Goal: Task Accomplishment & Management: Complete application form

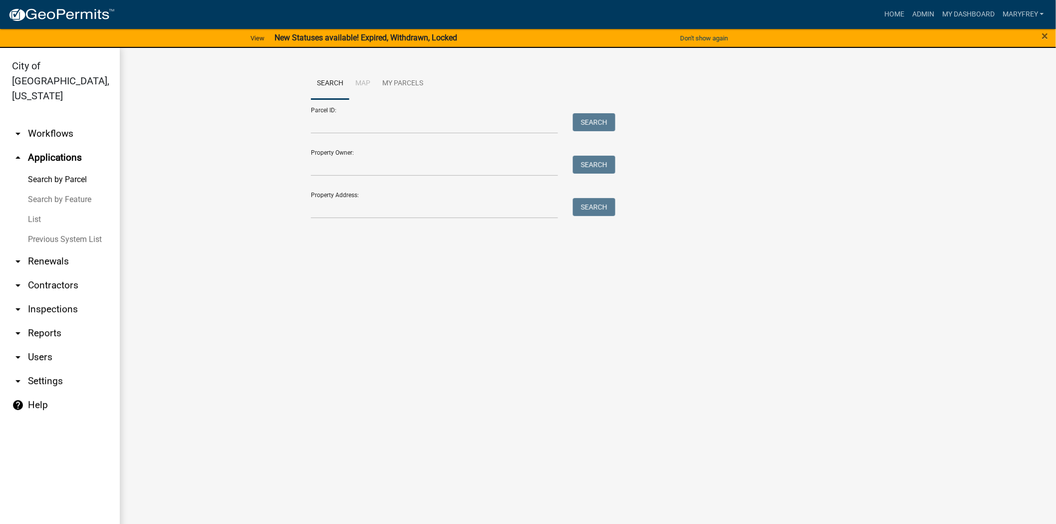
click at [745, 363] on main "Search Map My Parcels Parcel ID: Search Property Owner: Search Property Address…" at bounding box center [588, 292] width 936 height 488
click at [338, 213] on input "Property Address:" at bounding box center [434, 208] width 247 height 20
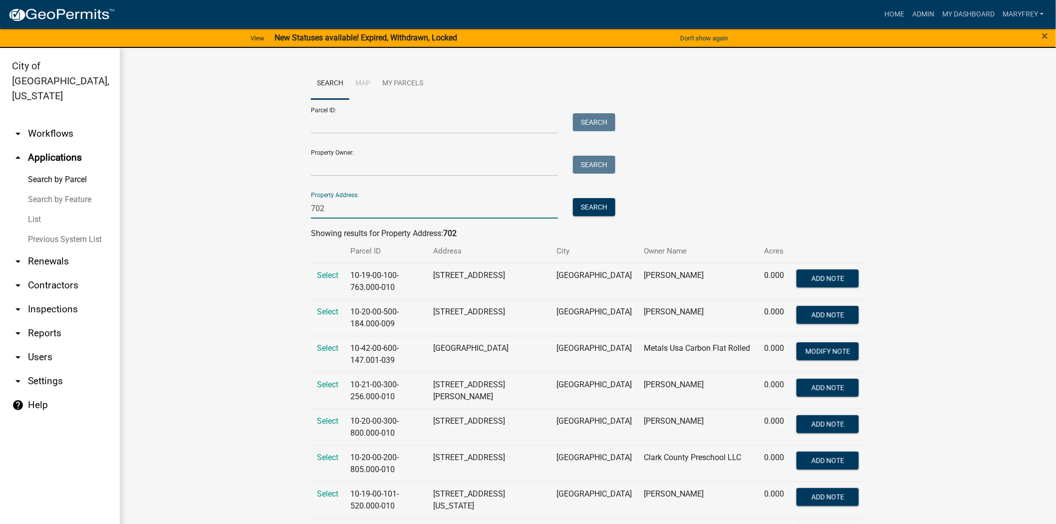
type input "702 port road"
click at [609, 210] on button "Search" at bounding box center [594, 207] width 42 height 18
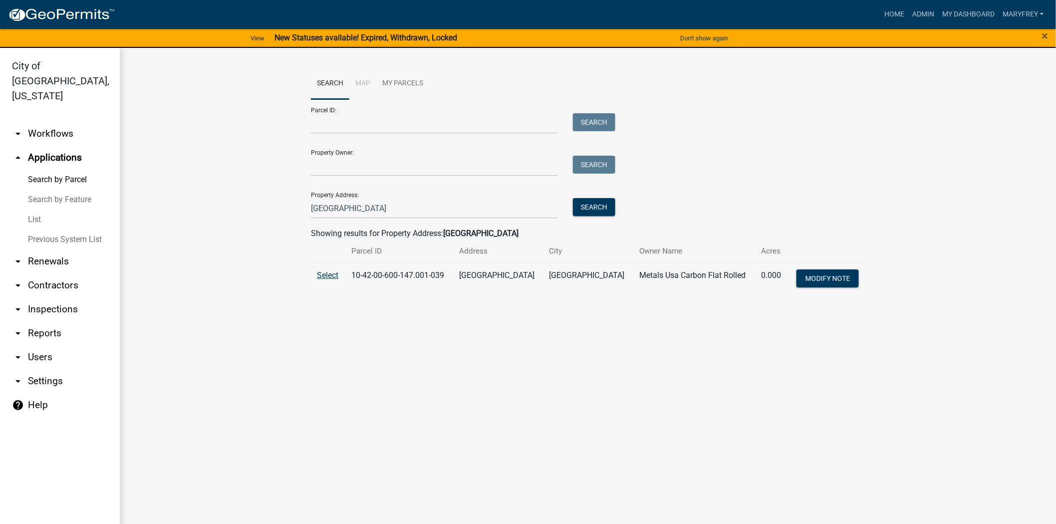
click at [330, 274] on span "Select" at bounding box center [327, 274] width 21 height 9
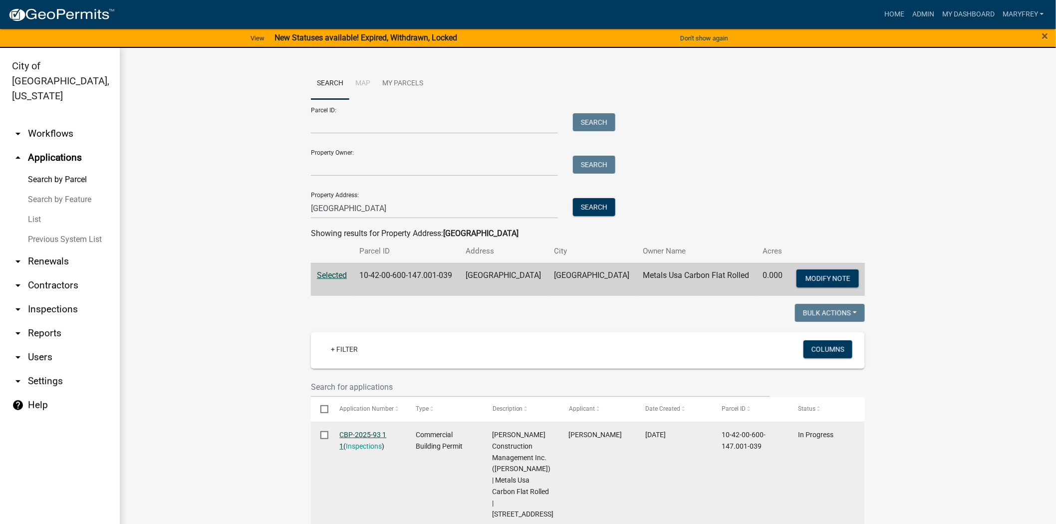
click at [365, 435] on link "CBP-2025-93 1 1" at bounding box center [363, 440] width 47 height 19
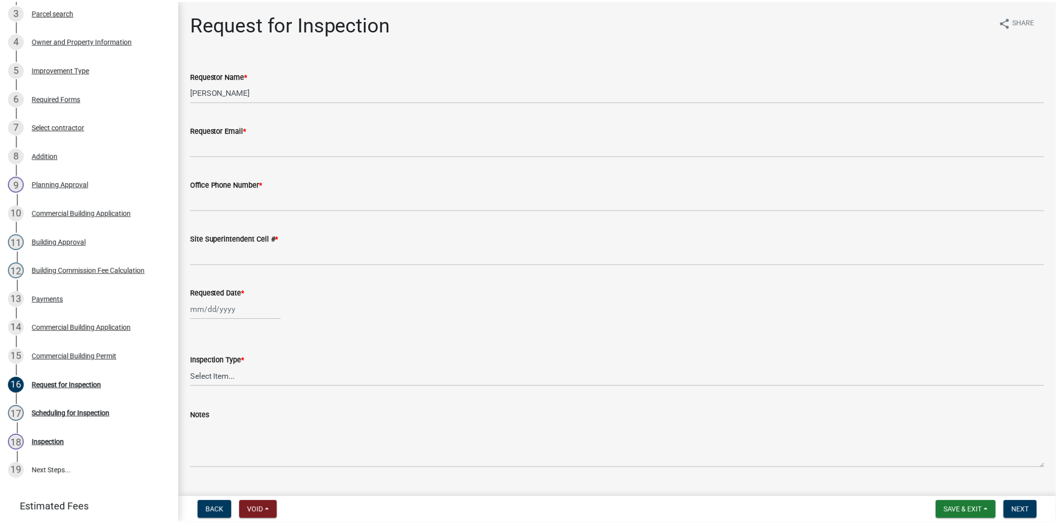
scroll to position [240, 0]
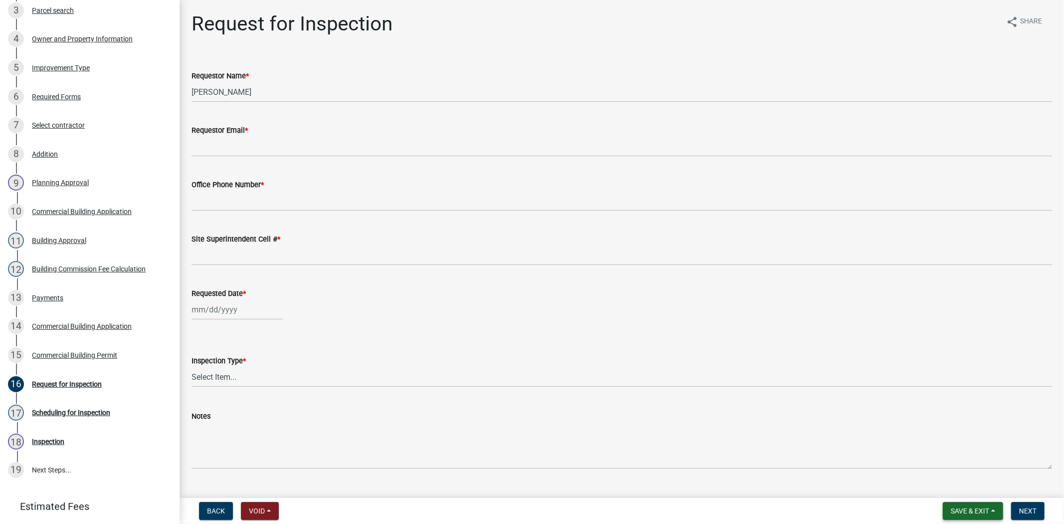
drag, startPoint x: 985, startPoint y: 510, endPoint x: 978, endPoint y: 504, distance: 9.2
click at [985, 510] on span "Save & Exit" at bounding box center [970, 511] width 38 height 8
click at [966, 489] on button "Save & Exit" at bounding box center [963, 485] width 80 height 24
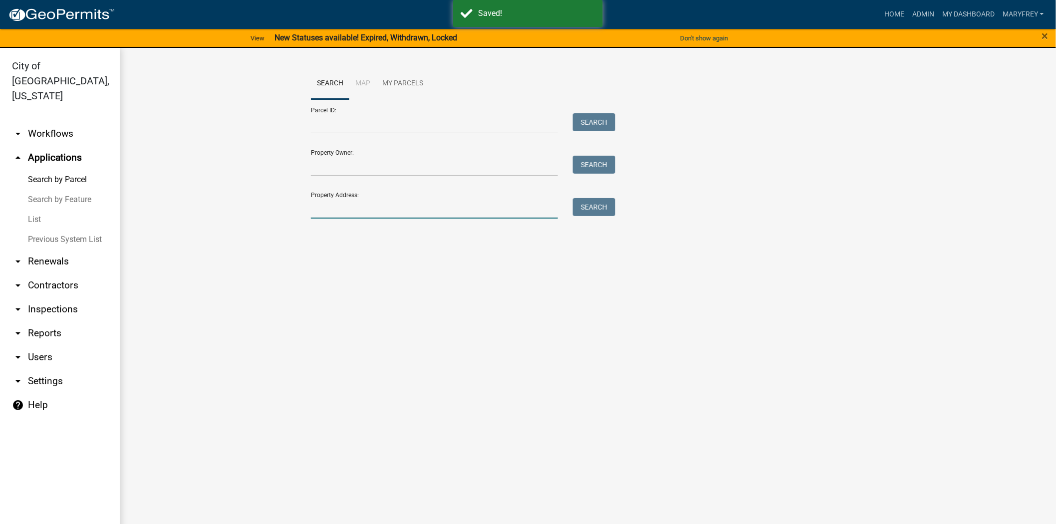
click at [347, 210] on input "Property Address:" at bounding box center [434, 208] width 247 height 20
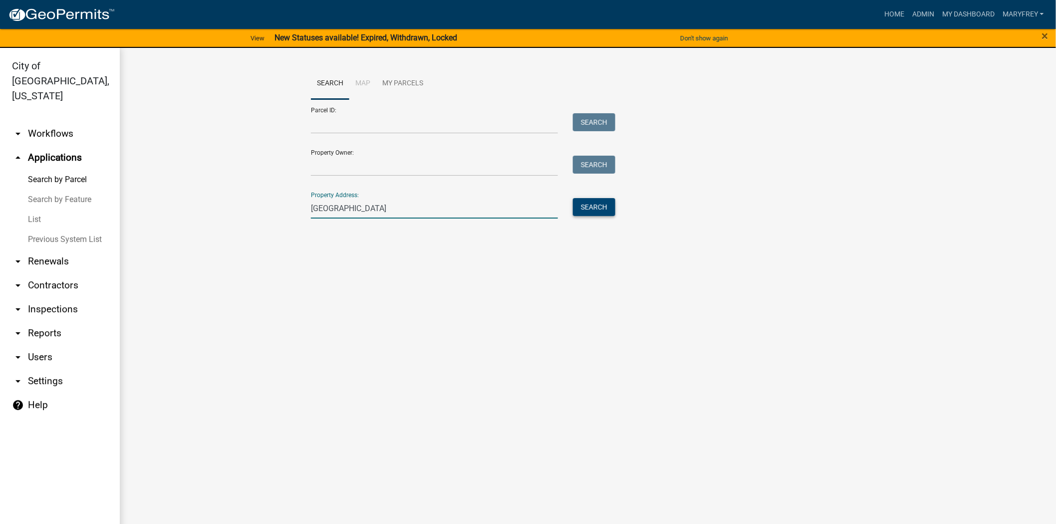
type input "702 port road"
click at [590, 210] on button "Search" at bounding box center [594, 207] width 42 height 18
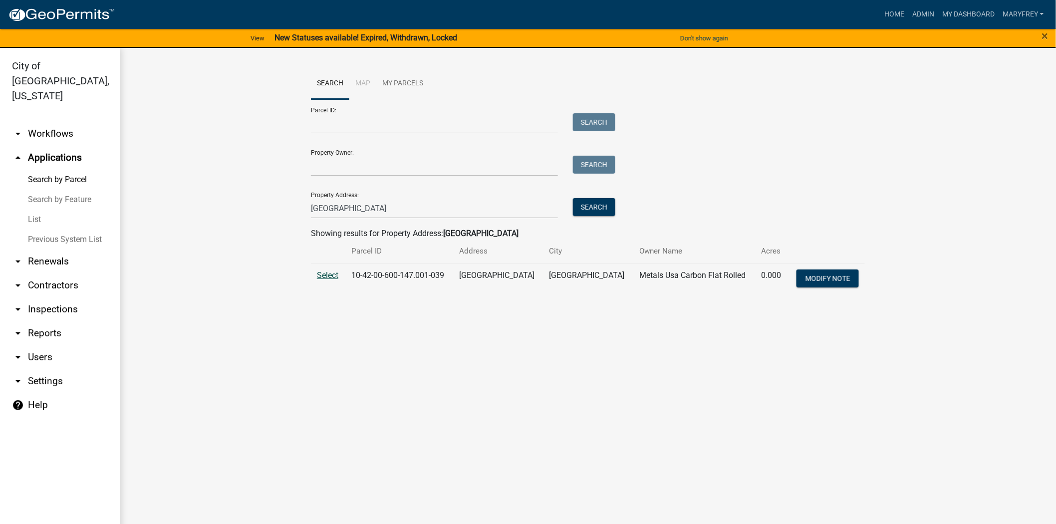
click at [324, 273] on span "Select" at bounding box center [327, 274] width 21 height 9
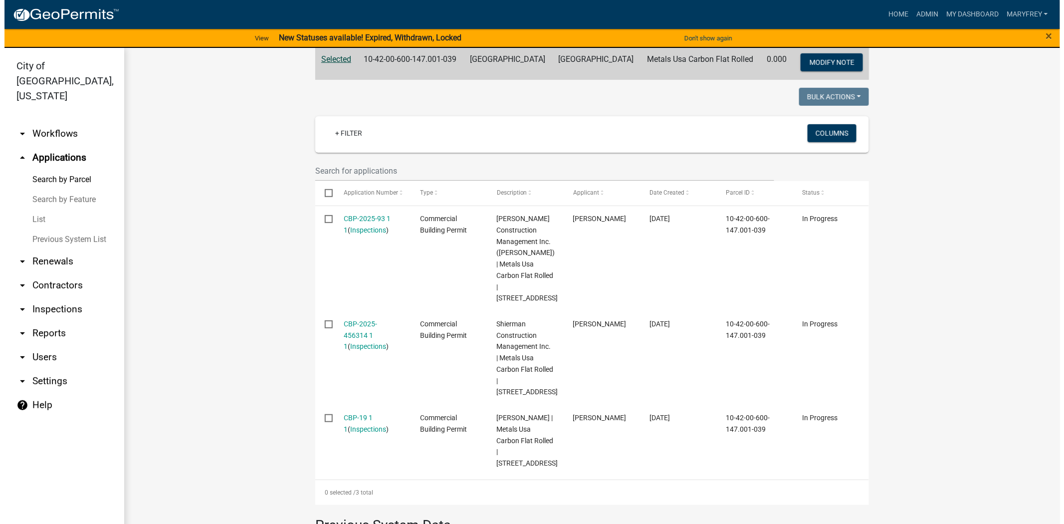
scroll to position [223, 0]
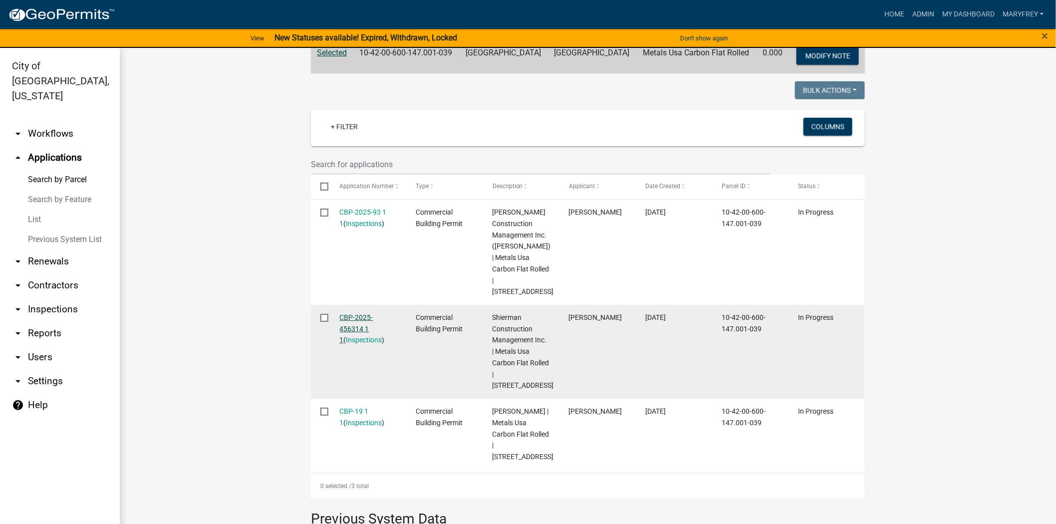
click at [357, 316] on link "CBP-2025-456314 1 1" at bounding box center [356, 328] width 33 height 31
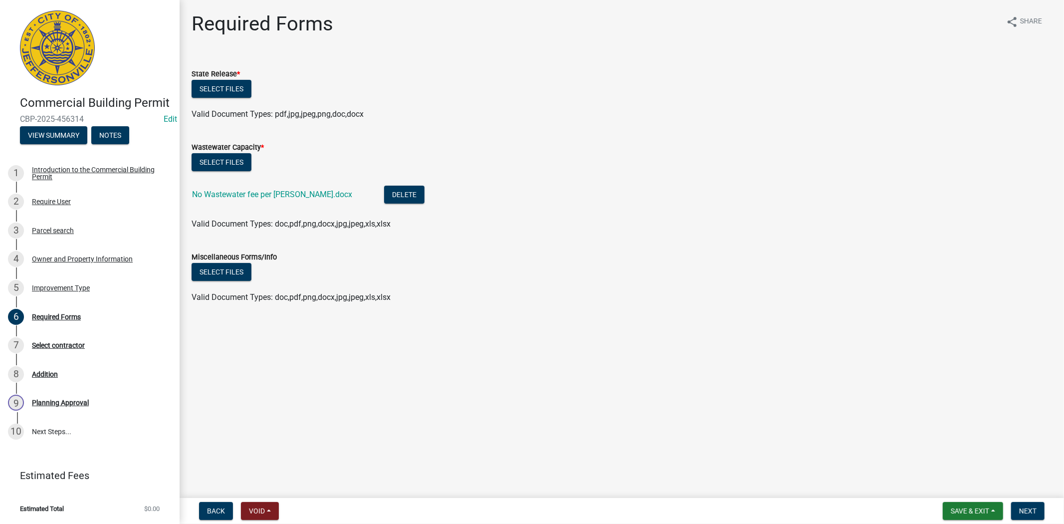
click at [226, 106] on ul at bounding box center [622, 104] width 861 height 8
click at [227, 86] on button "Select files" at bounding box center [222, 89] width 60 height 18
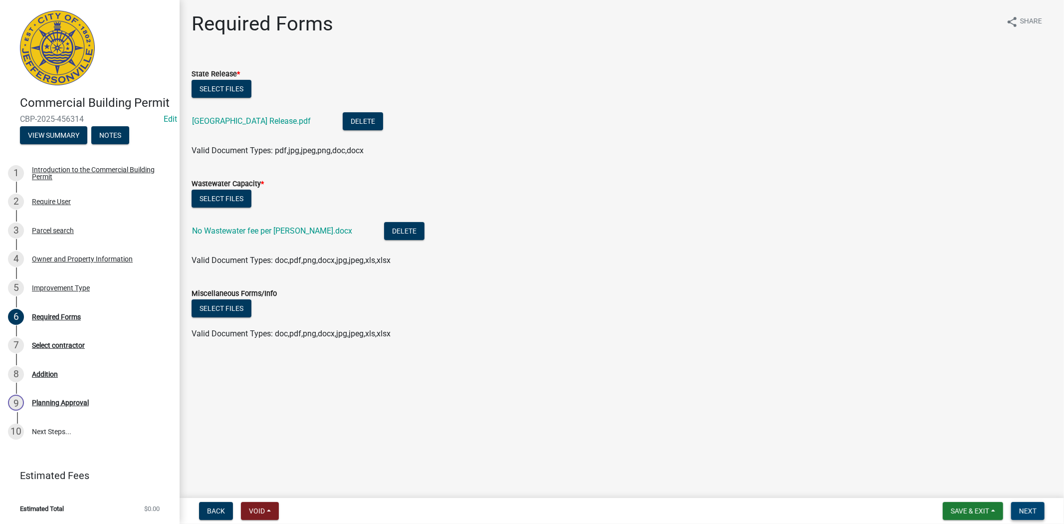
click at [1029, 514] on span "Next" at bounding box center [1027, 511] width 17 height 8
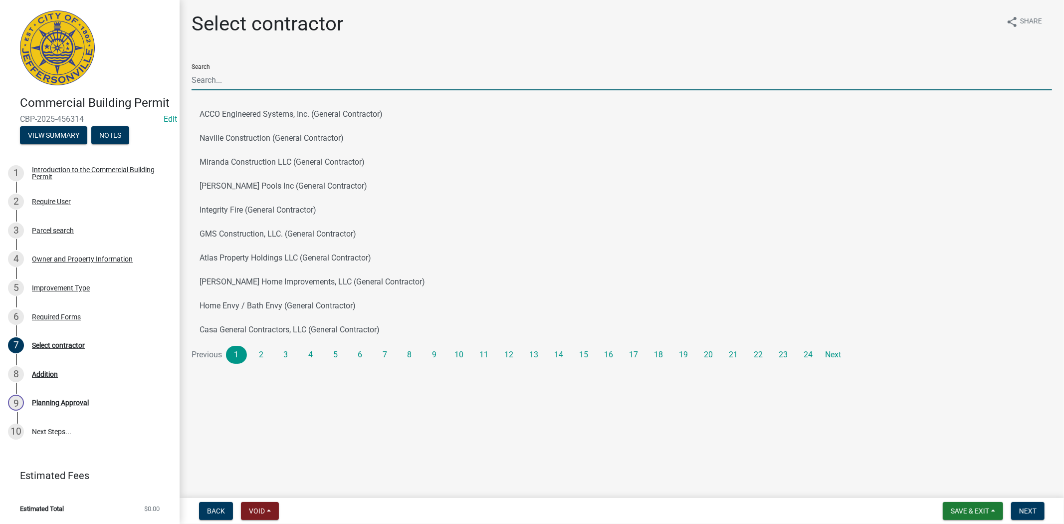
click at [217, 84] on input "Search" at bounding box center [622, 80] width 861 height 20
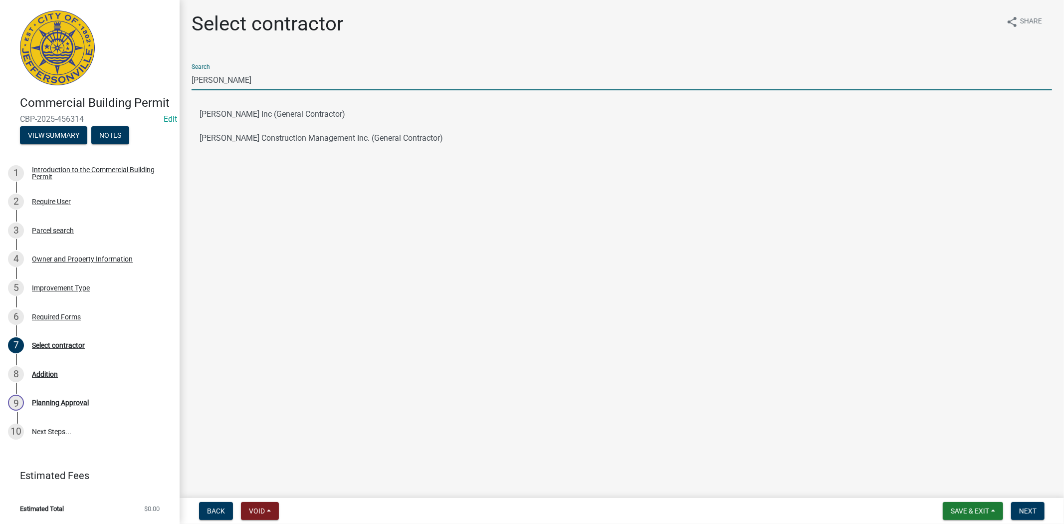
type input "shireman"
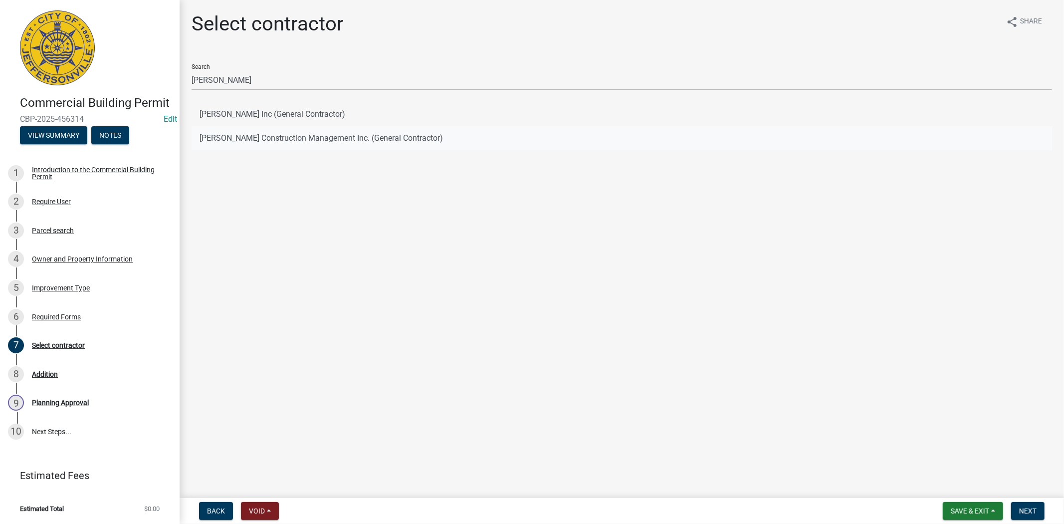
click at [277, 139] on button "Shireman Construction Management Inc. (General Contractor)" at bounding box center [622, 138] width 861 height 24
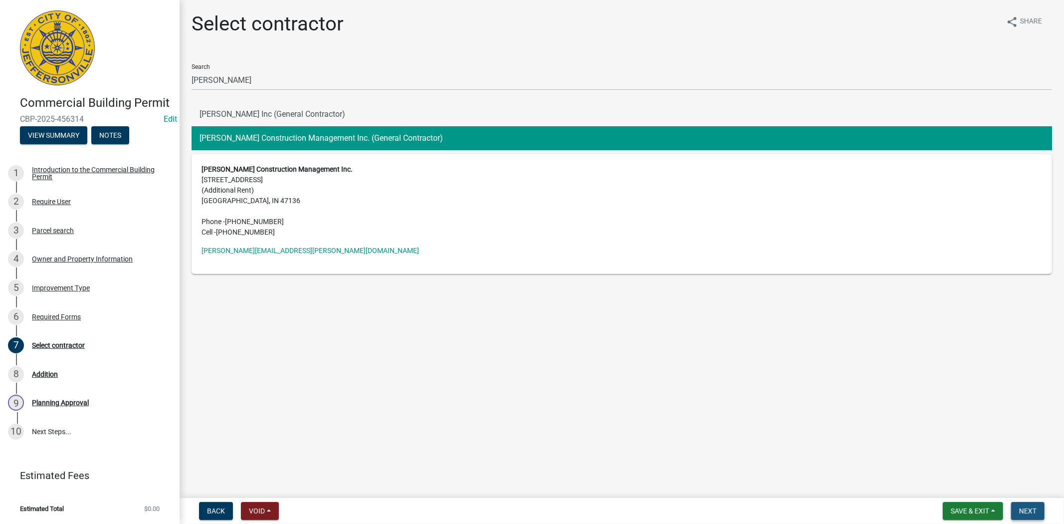
click at [1025, 511] on span "Next" at bounding box center [1027, 511] width 17 height 8
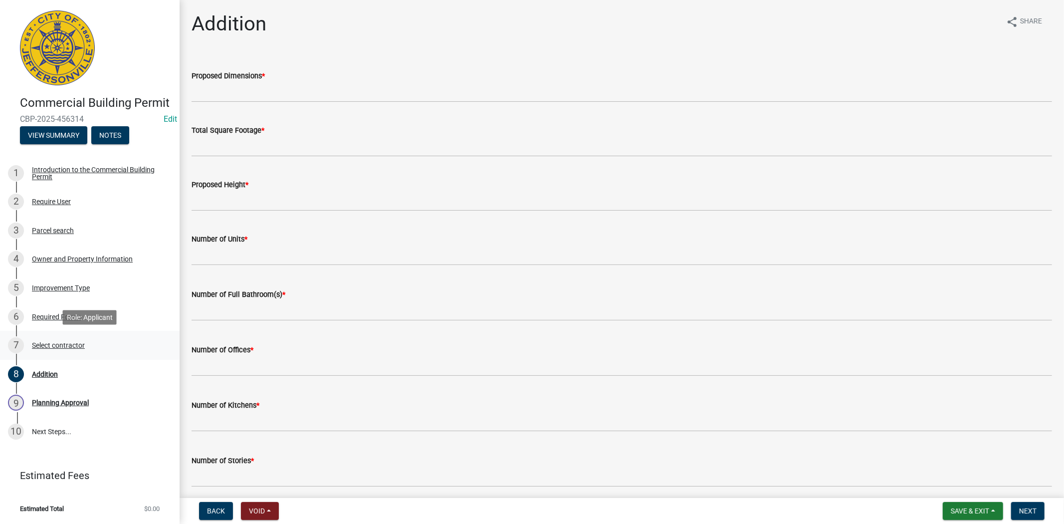
click at [64, 343] on div "Select contractor" at bounding box center [58, 345] width 53 height 7
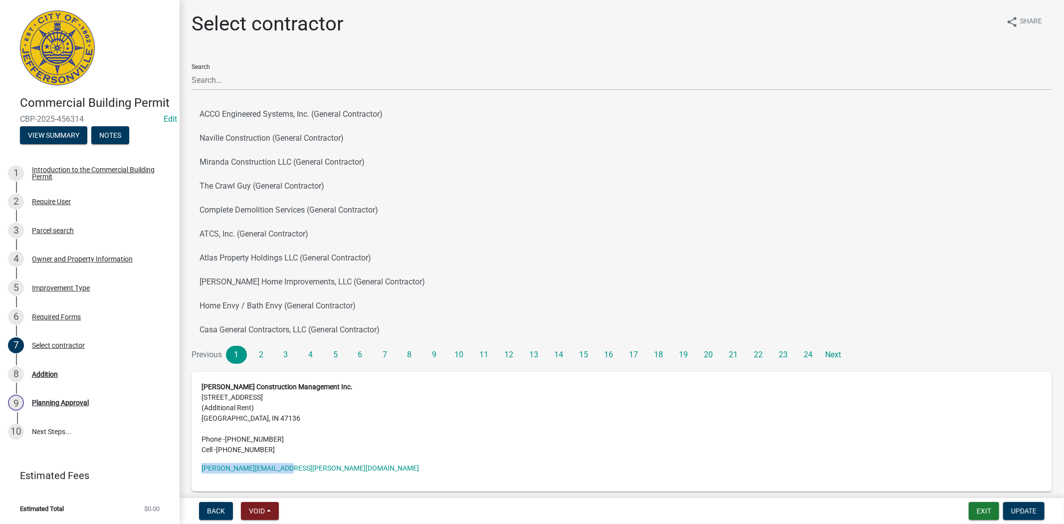
drag, startPoint x: 285, startPoint y: 462, endPoint x: 198, endPoint y: 466, distance: 87.4
click at [198, 466] on div "Shireman Construction Management Inc. 2375 Grandview Ave NE (Additional Rent) L…" at bounding box center [622, 432] width 861 height 120
copy link "veronica@shireman.build"
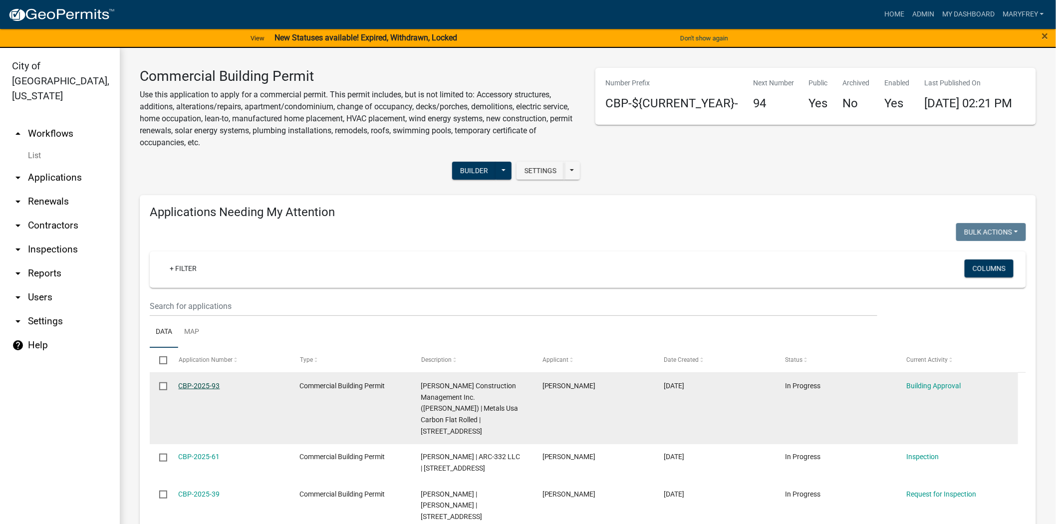
click at [183, 382] on link "CBP-2025-93" at bounding box center [199, 386] width 41 height 8
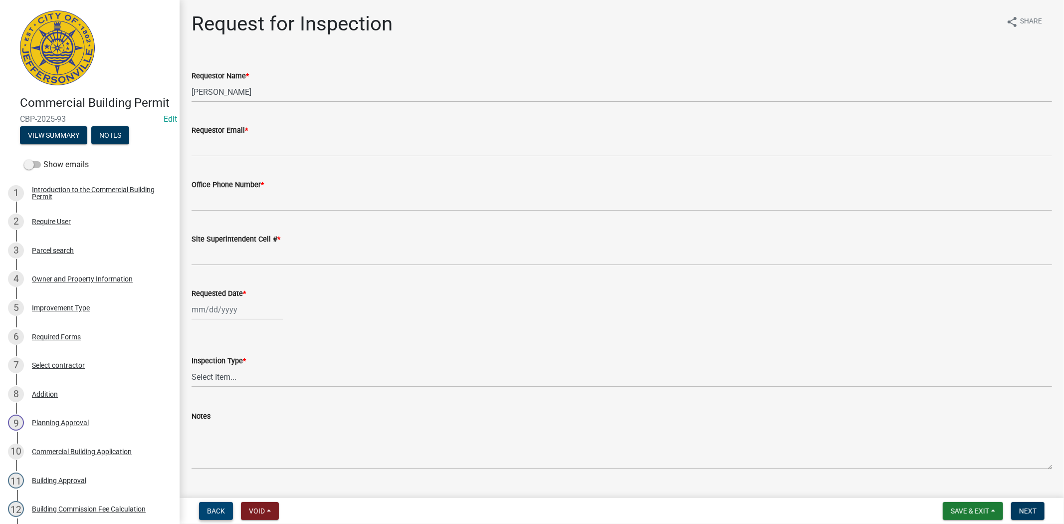
click at [223, 511] on span "Back" at bounding box center [216, 511] width 18 height 8
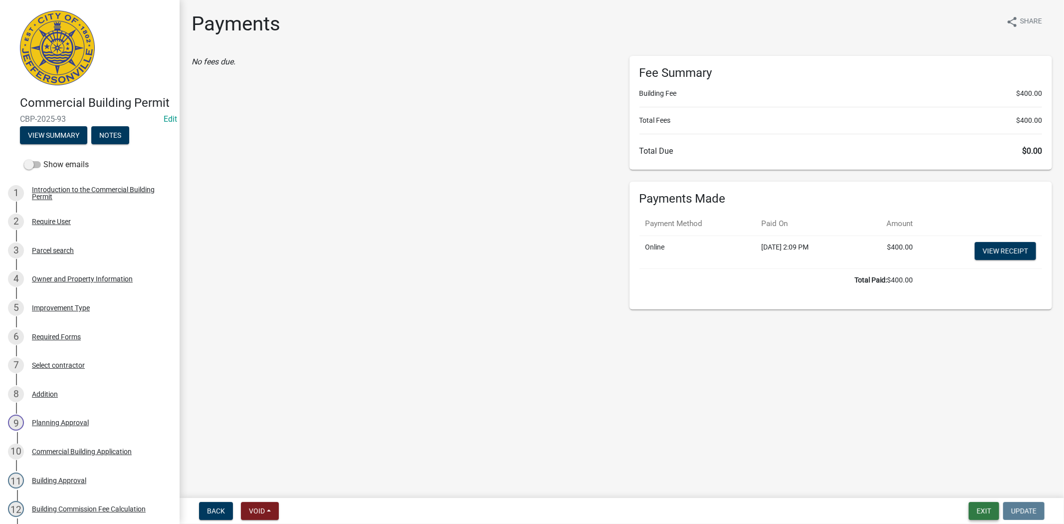
click at [985, 514] on button "Exit" at bounding box center [984, 511] width 30 height 18
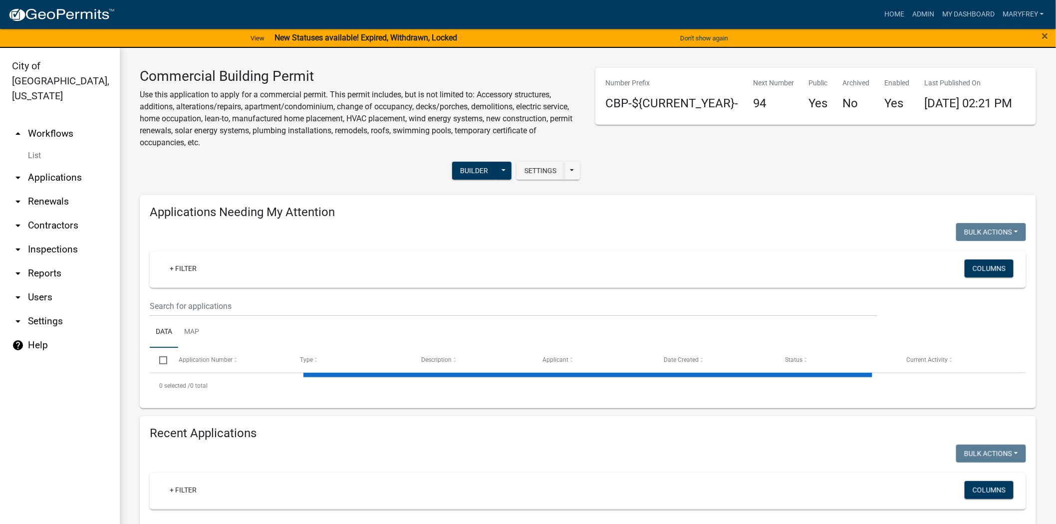
click at [66, 214] on link "arrow_drop_down Contractors" at bounding box center [60, 226] width 120 height 24
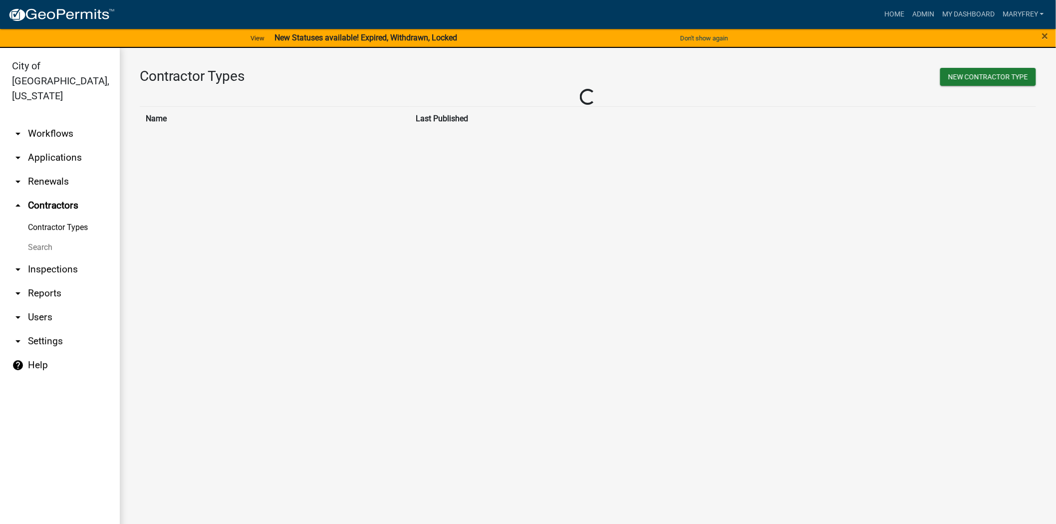
click at [66, 218] on link "Contractor Types" at bounding box center [60, 228] width 120 height 20
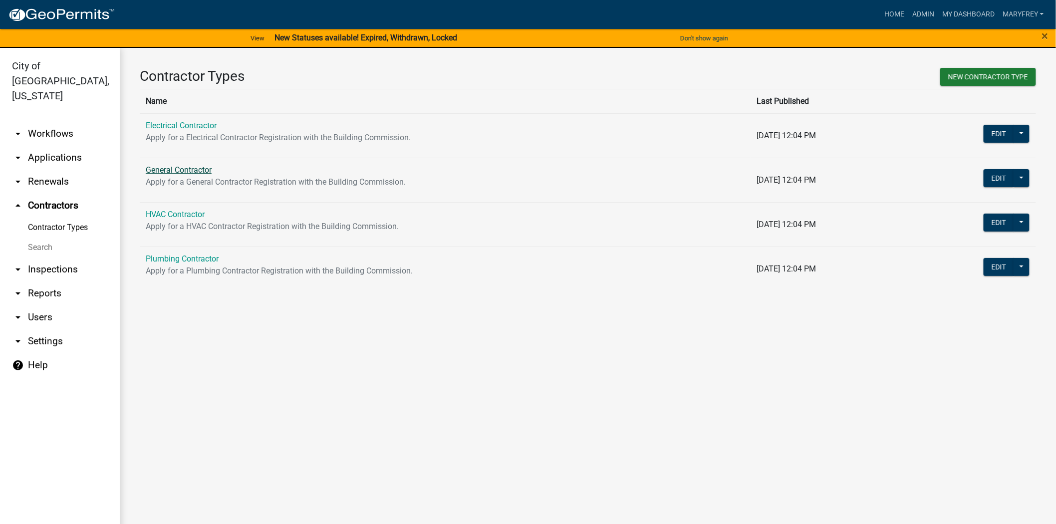
click at [177, 168] on link "General Contractor" at bounding box center [179, 169] width 66 height 9
click at [177, 168] on main "Contractor Types New Contractor Type Name Last Published Electrical Contractor …" at bounding box center [588, 292] width 936 height 488
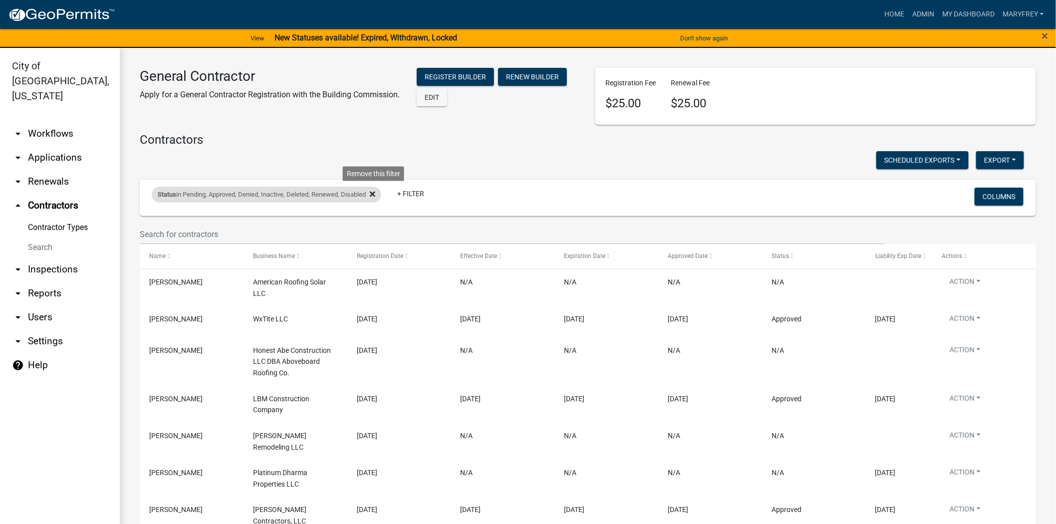
click at [375, 191] on icon at bounding box center [372, 194] width 5 height 8
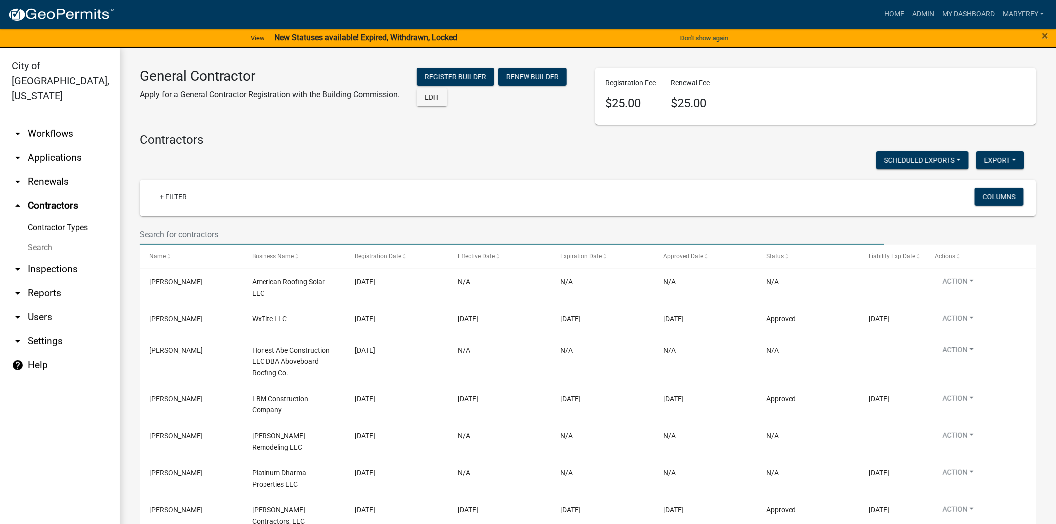
click at [172, 233] on input "text" at bounding box center [512, 234] width 744 height 20
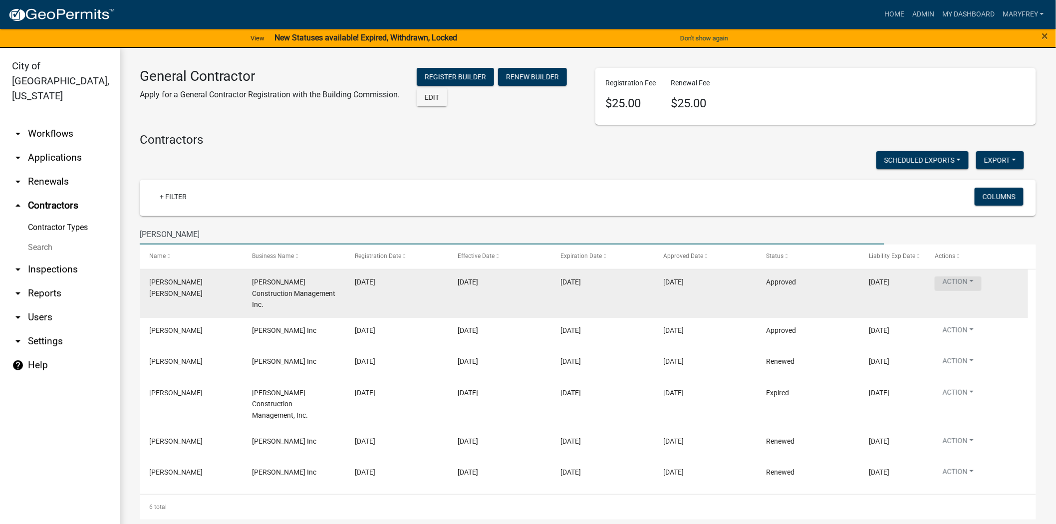
type input "shireman"
click at [973, 283] on button "Action" at bounding box center [957, 283] width 47 height 14
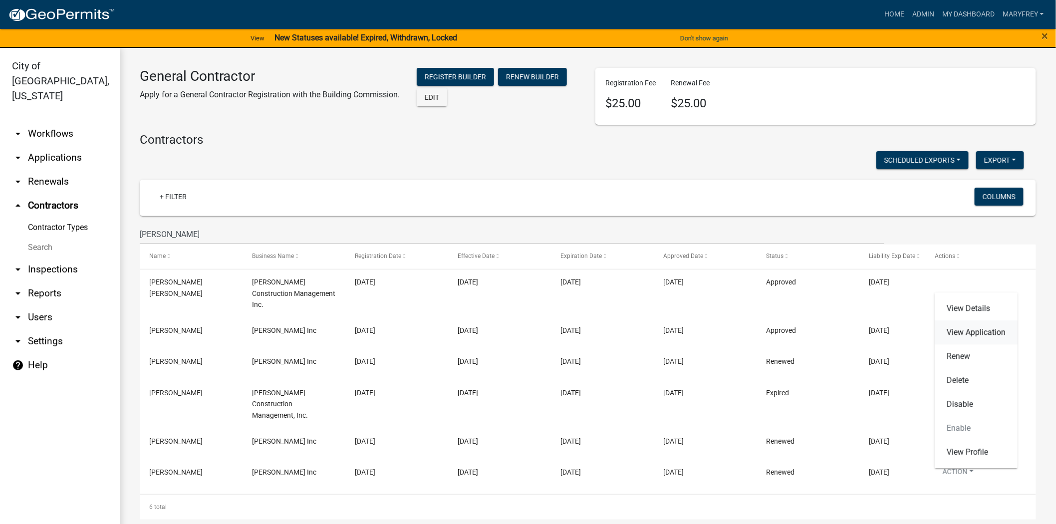
click at [973, 332] on link "View Application" at bounding box center [975, 332] width 83 height 24
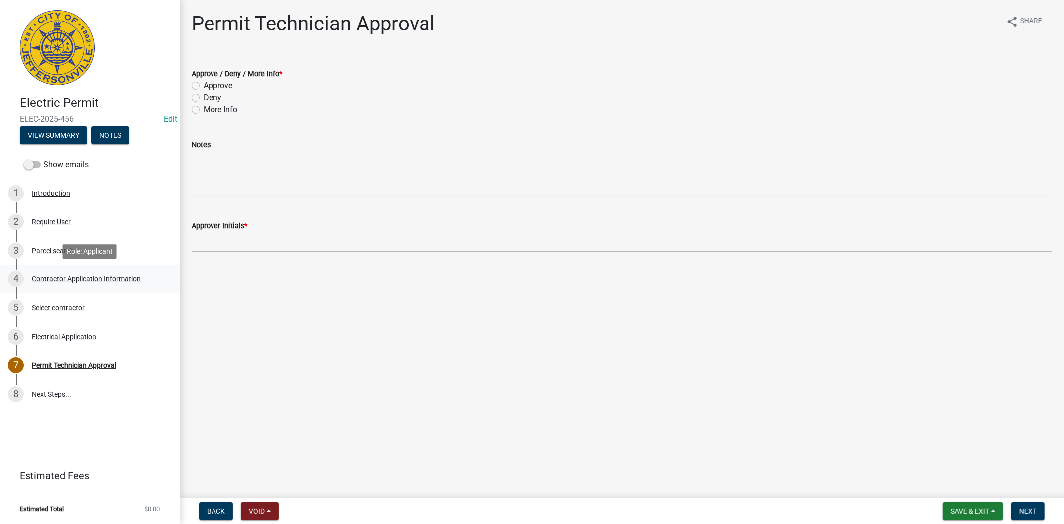
click at [85, 281] on div "Contractor Application Information" at bounding box center [86, 278] width 109 height 7
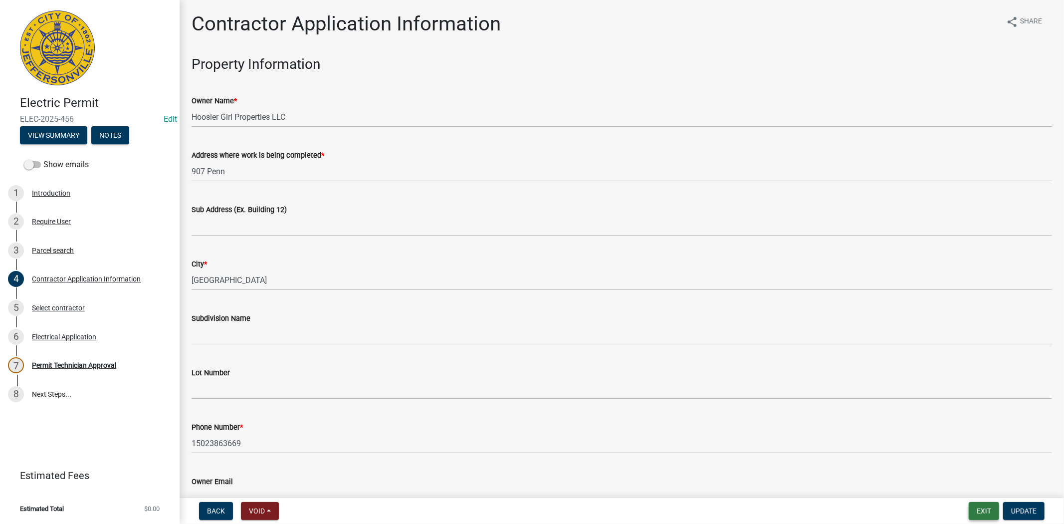
click at [974, 510] on button "Exit" at bounding box center [984, 511] width 30 height 18
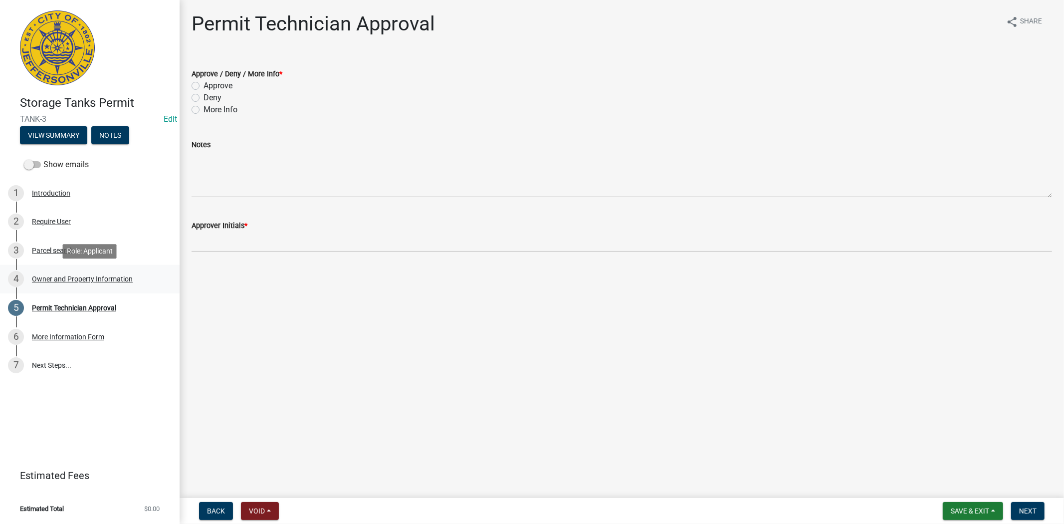
click at [63, 281] on div "Owner and Property Information" at bounding box center [82, 278] width 101 height 7
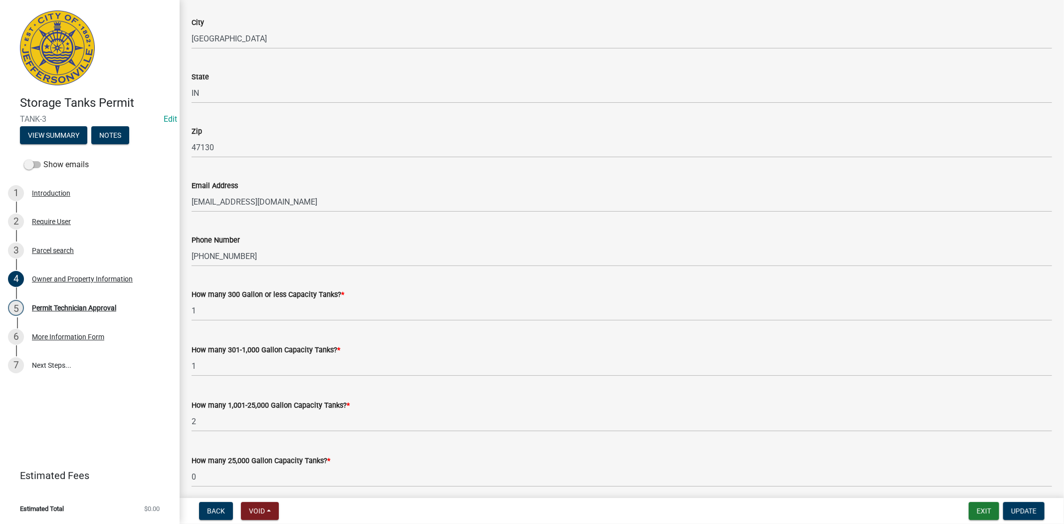
scroll to position [745, 0]
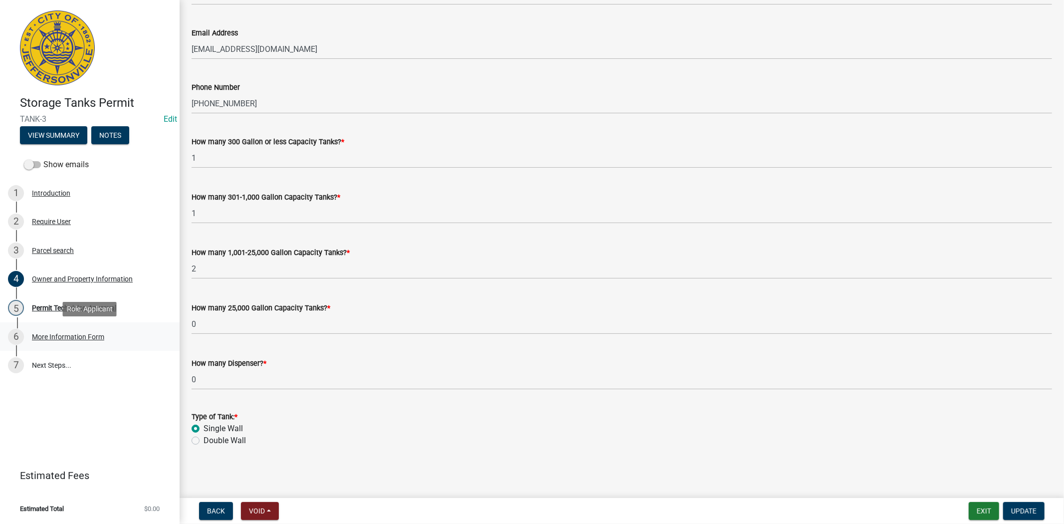
click at [72, 337] on div "More Information Form" at bounding box center [68, 336] width 72 height 7
